Goal: Task Accomplishment & Management: Manage account settings

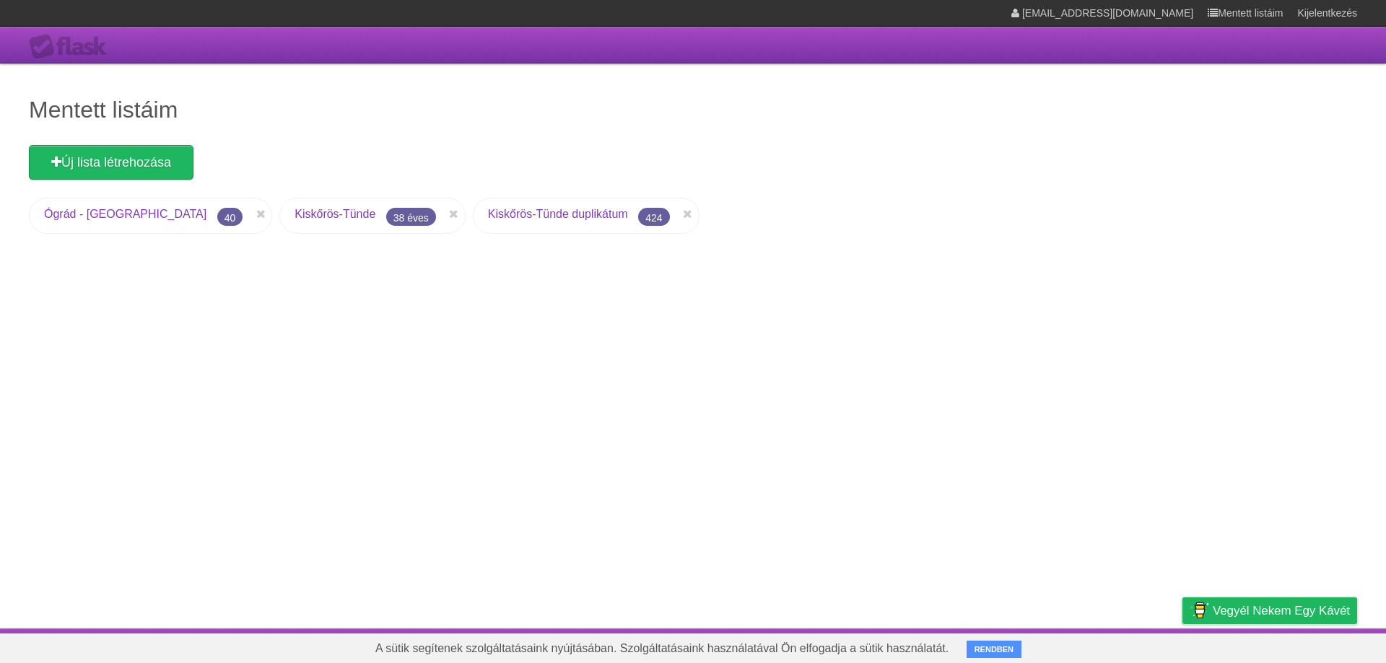
click at [296, 214] on font "Kiskőrös-Tünde" at bounding box center [334, 214] width 81 height 12
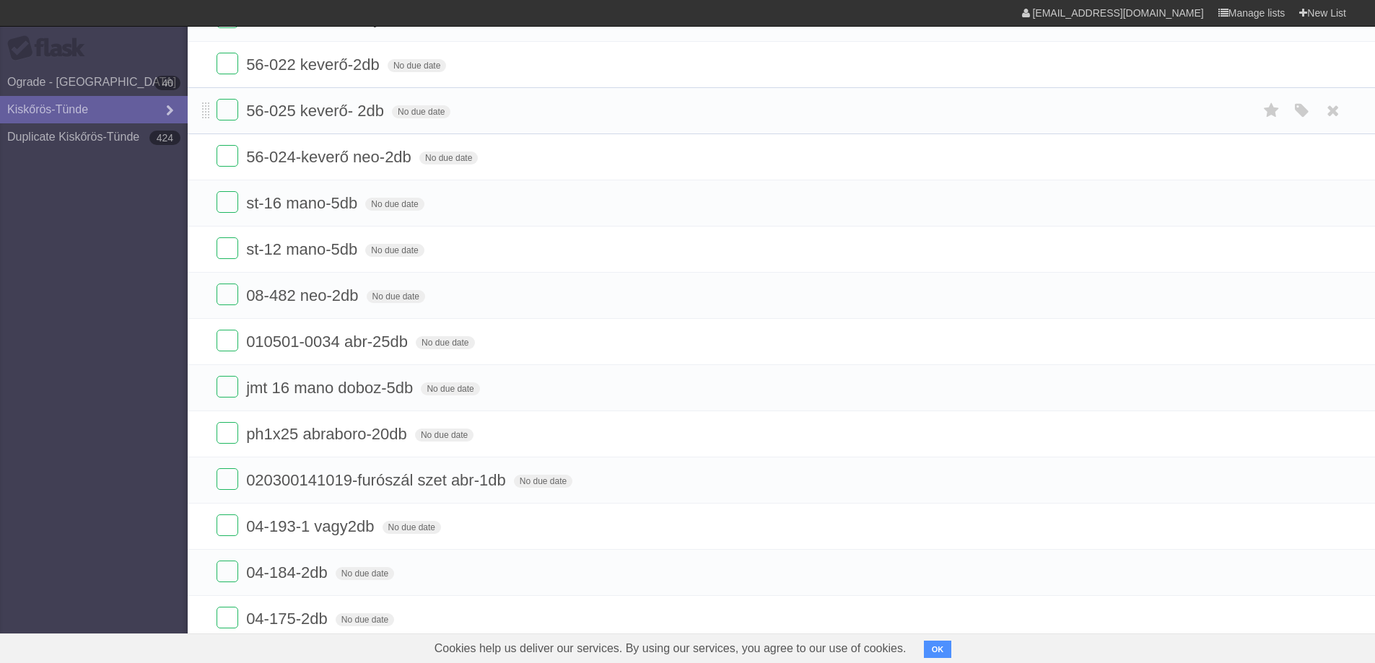
scroll to position [289, 0]
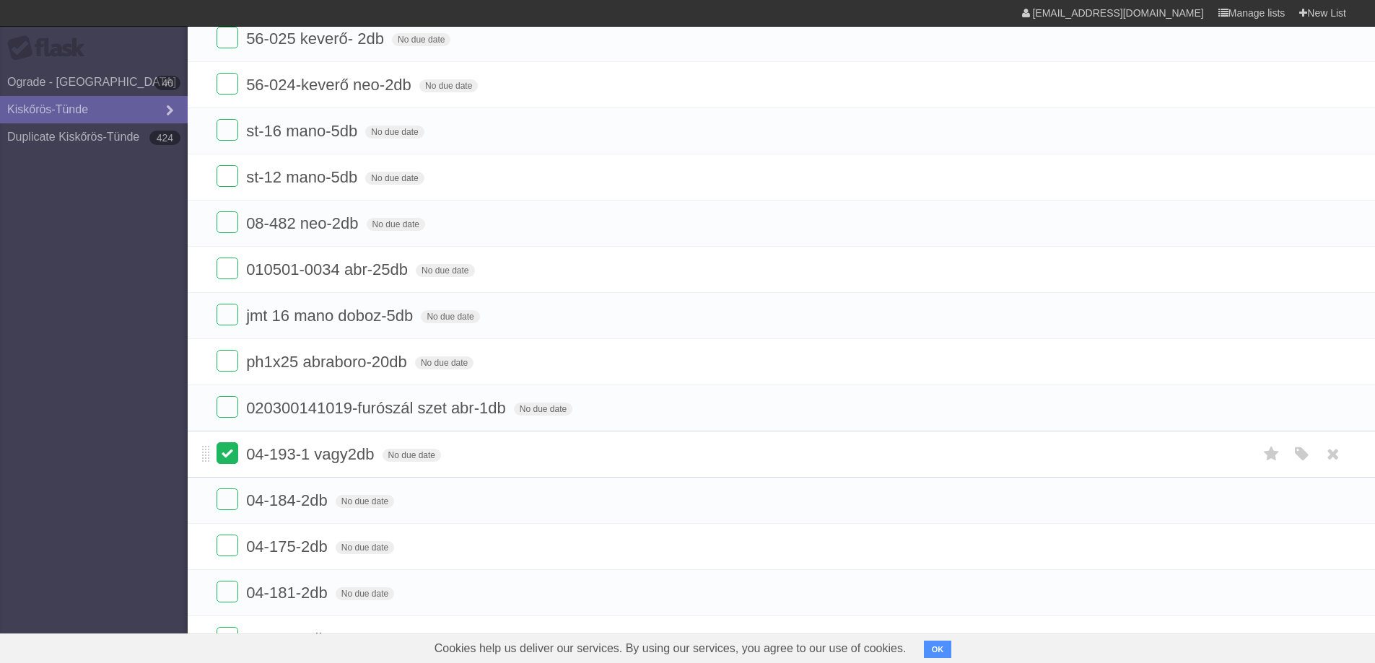
click at [223, 453] on label at bounding box center [228, 453] width 22 height 22
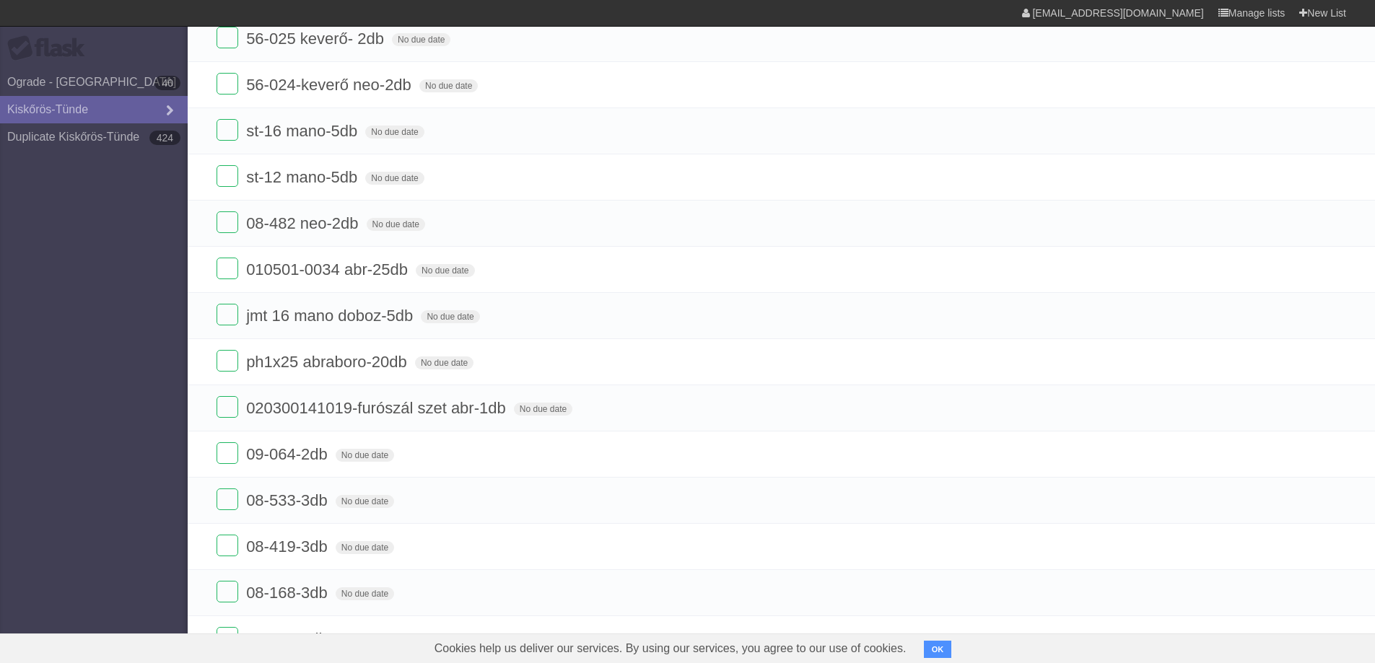
click at [223, 453] on label at bounding box center [228, 453] width 22 height 22
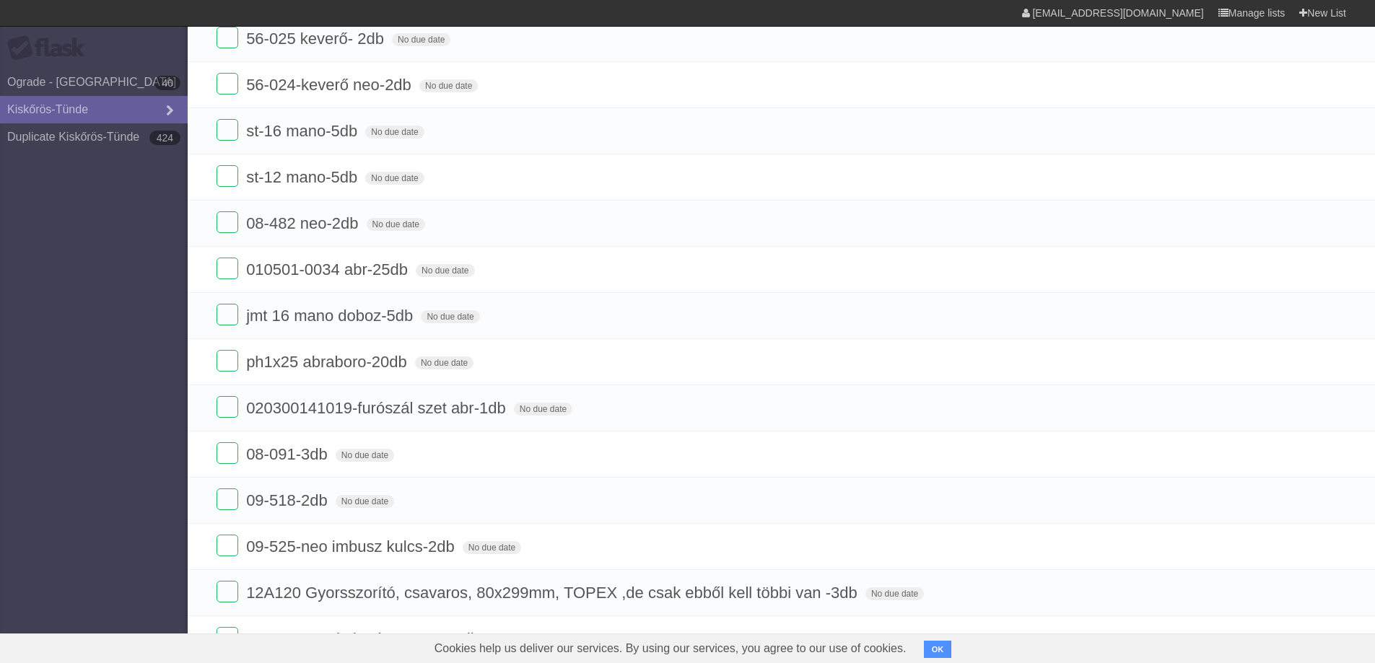
click at [223, 453] on label at bounding box center [228, 453] width 22 height 22
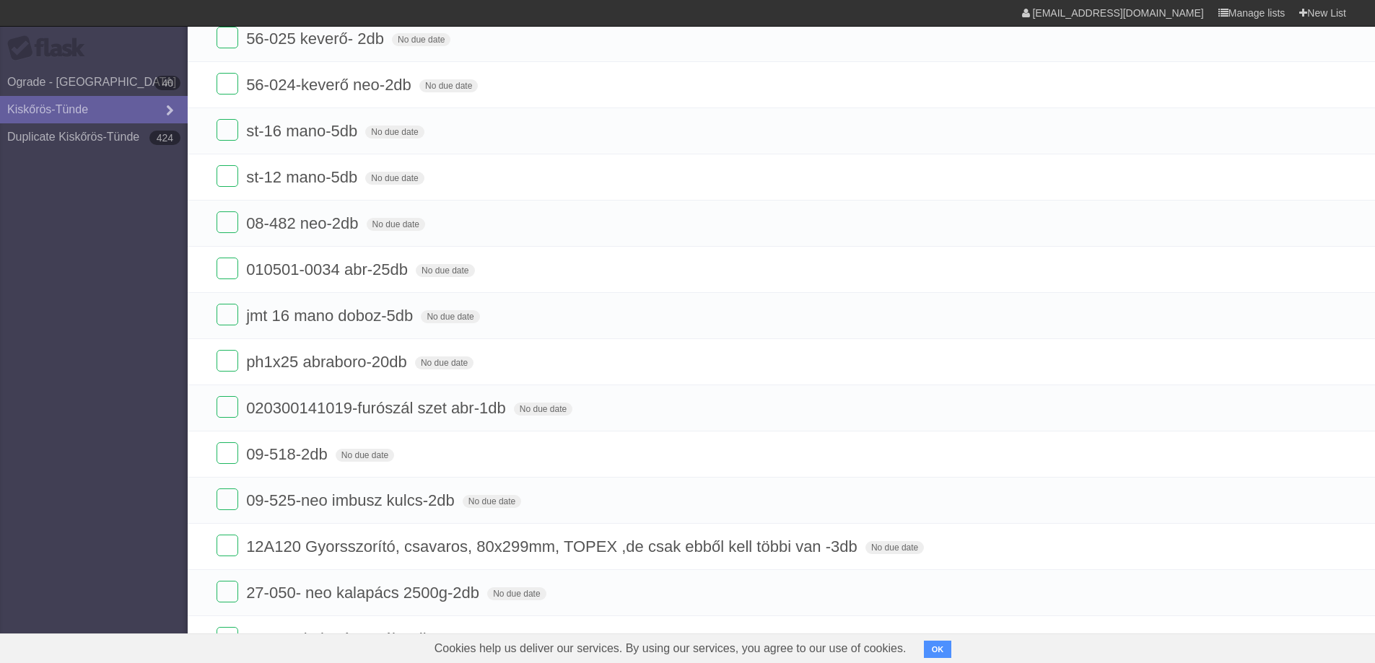
click at [223, 453] on label at bounding box center [228, 453] width 22 height 22
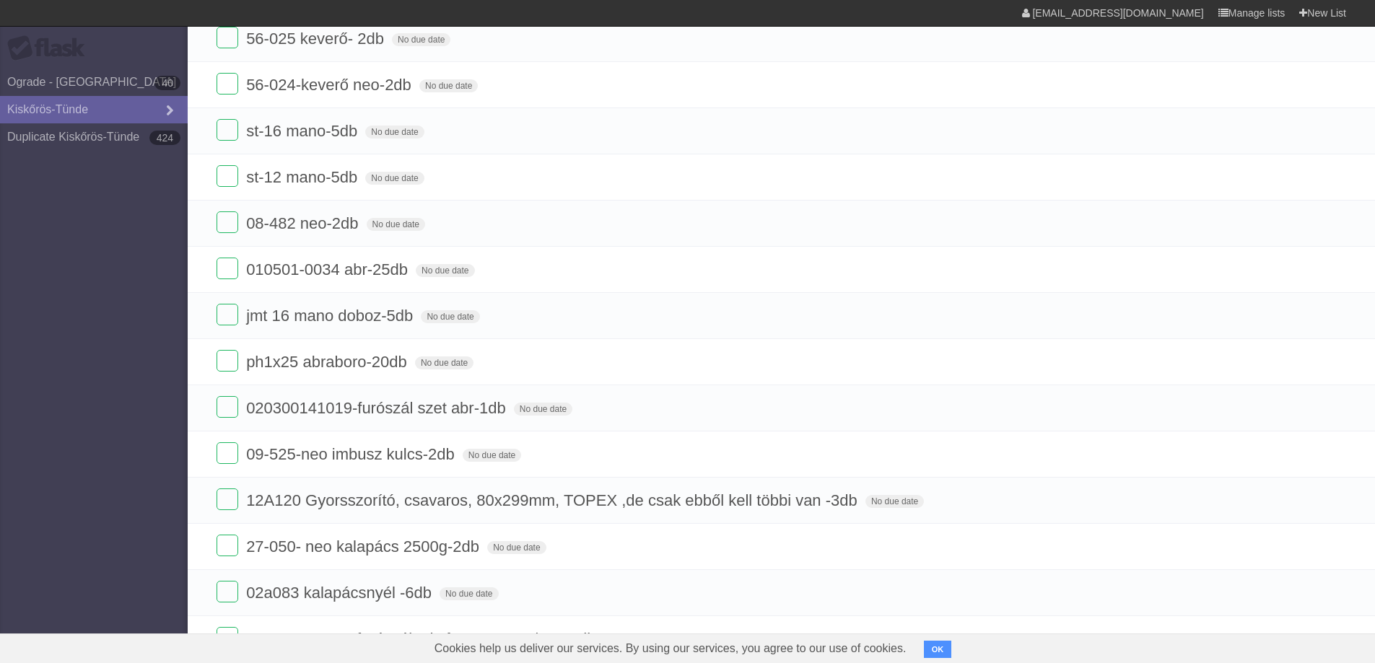
click at [223, 453] on label at bounding box center [228, 453] width 22 height 22
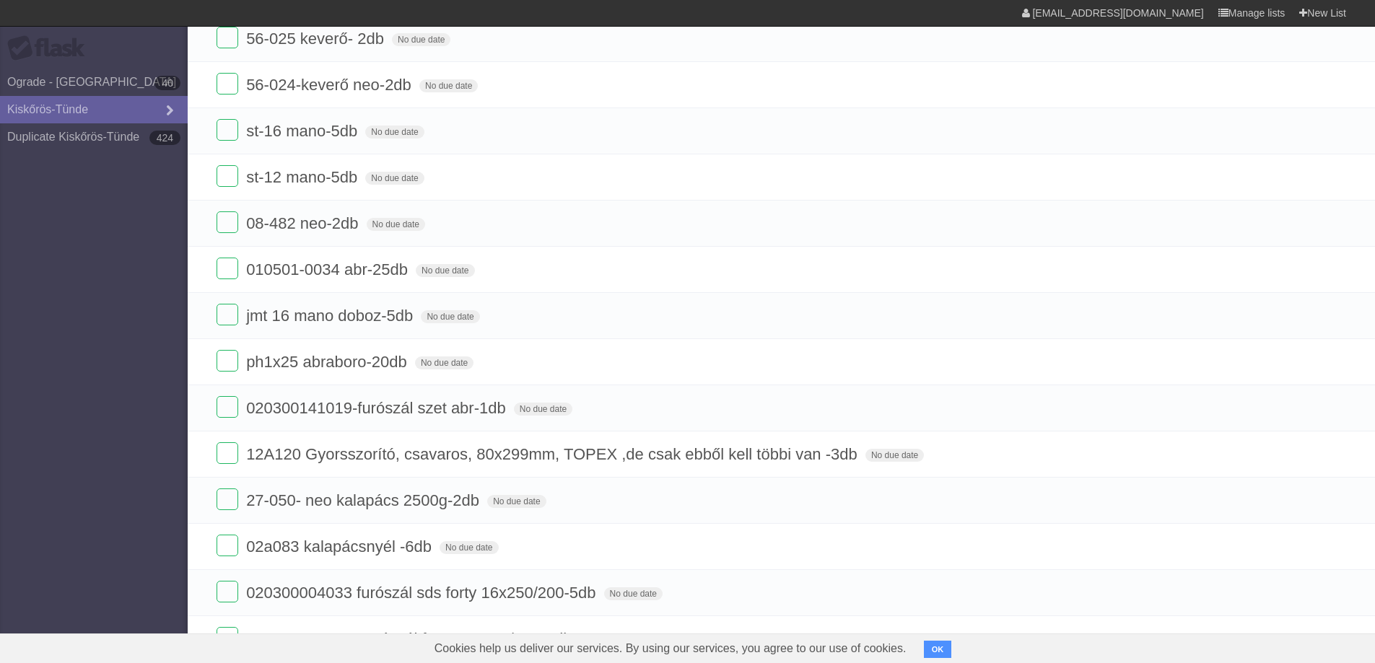
click at [223, 453] on label at bounding box center [228, 453] width 22 height 22
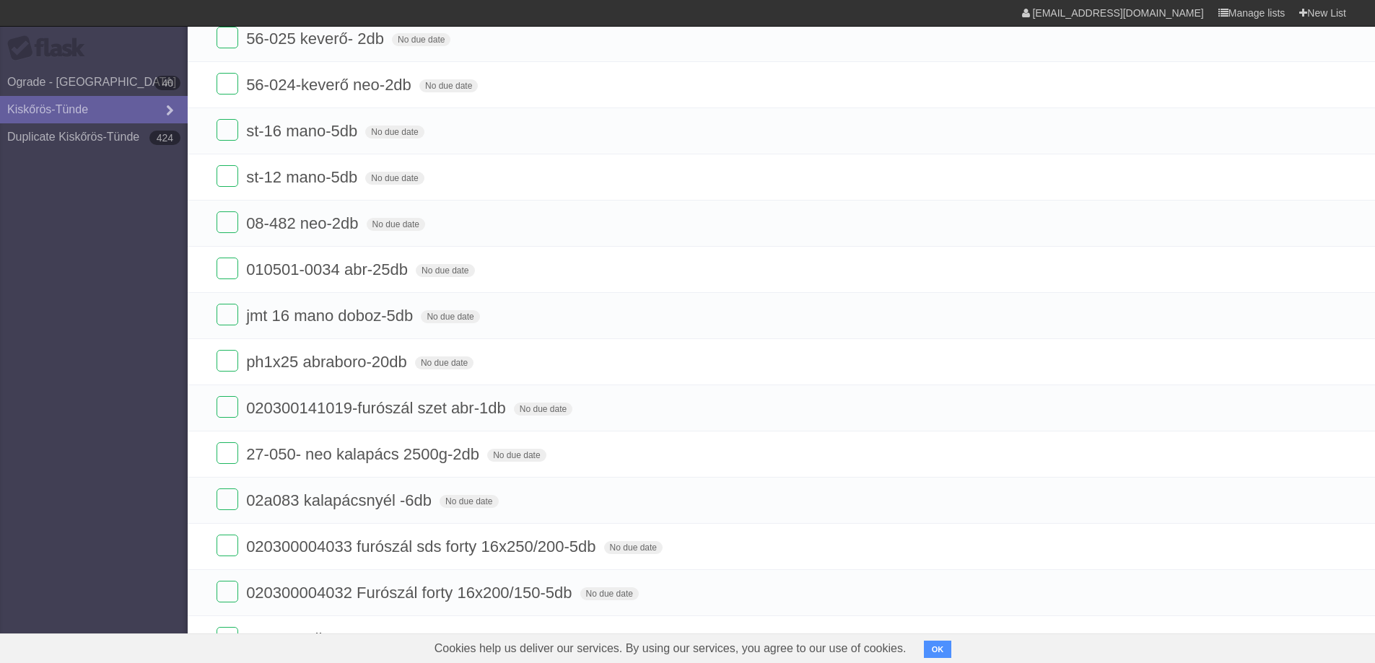
click at [223, 453] on label at bounding box center [228, 453] width 22 height 22
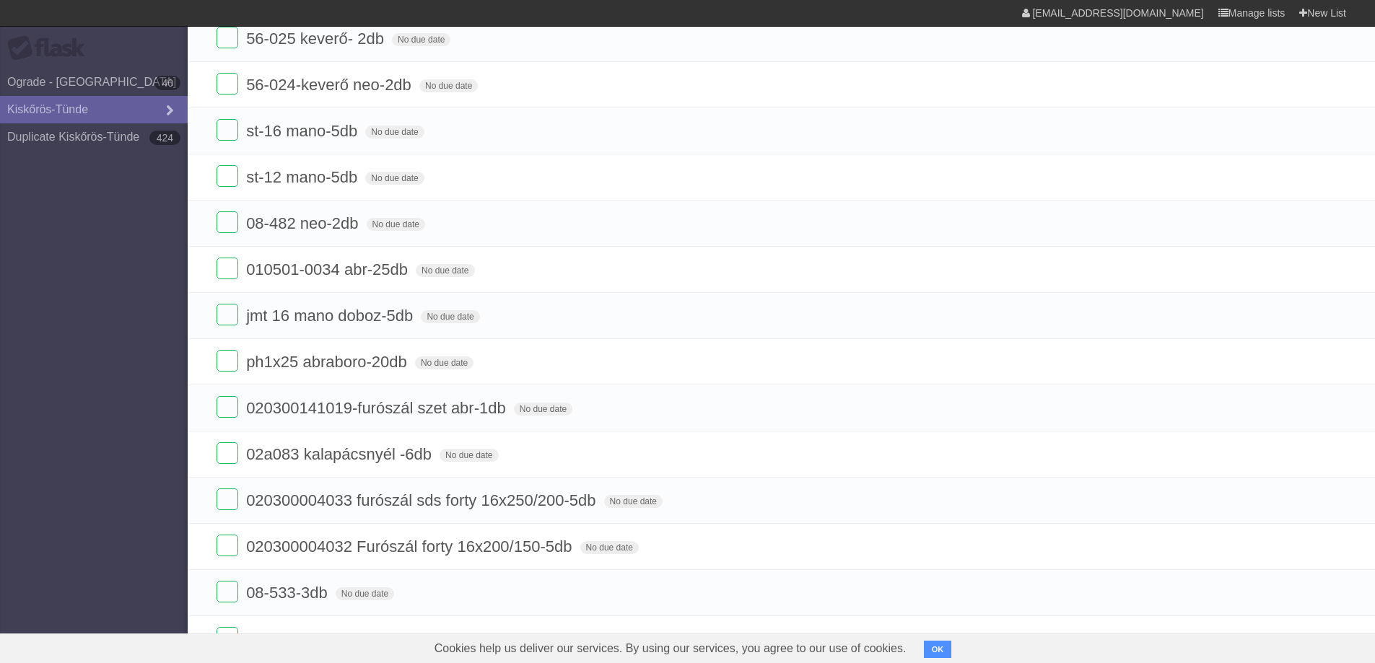
click at [223, 453] on label at bounding box center [228, 453] width 22 height 22
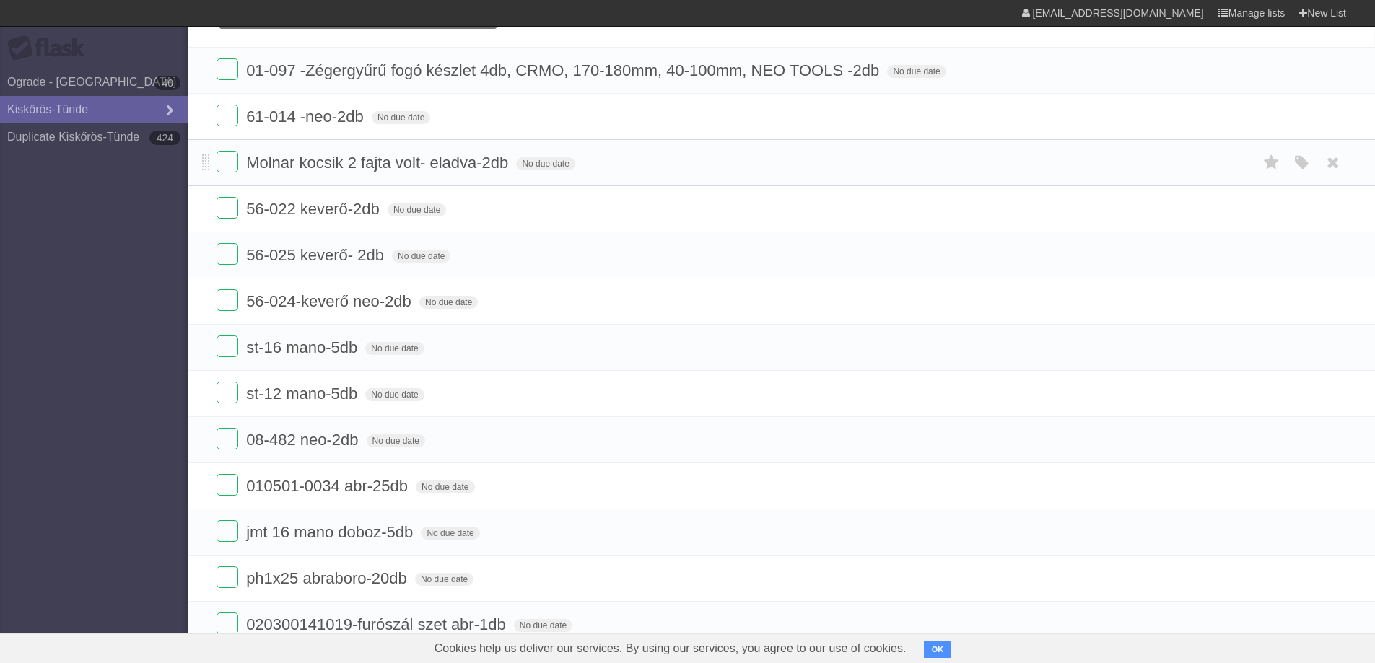
scroll to position [0, 0]
